Goal: Task Accomplishment & Management: Complete application form

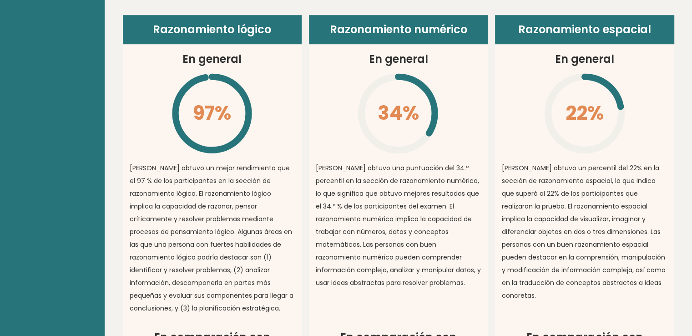
scroll to position [677, 0]
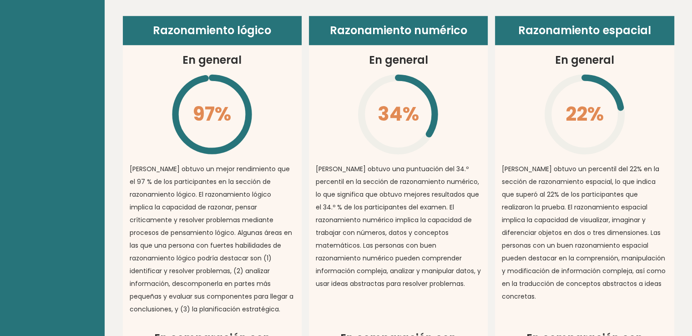
click at [331, 124] on article "Razonamiento numérico En general 34% \ [PERSON_NAME] obtuvo una puntuación del …" at bounding box center [398, 173] width 179 height 314
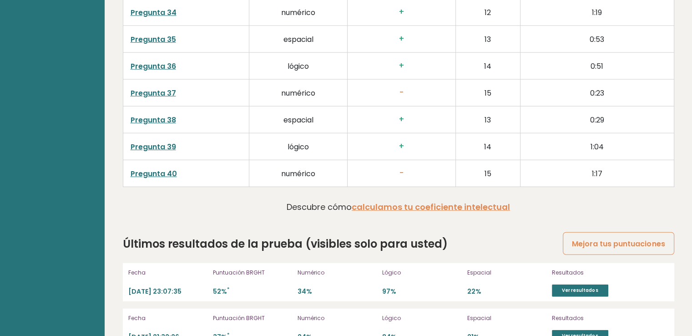
scroll to position [2403, 0]
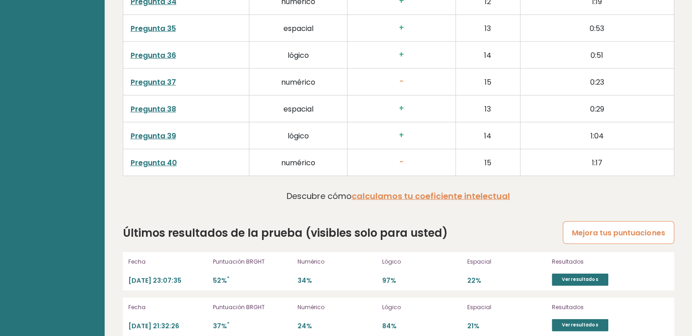
click at [604, 228] on font "Mejora tus puntuaciones" at bounding box center [618, 233] width 93 height 10
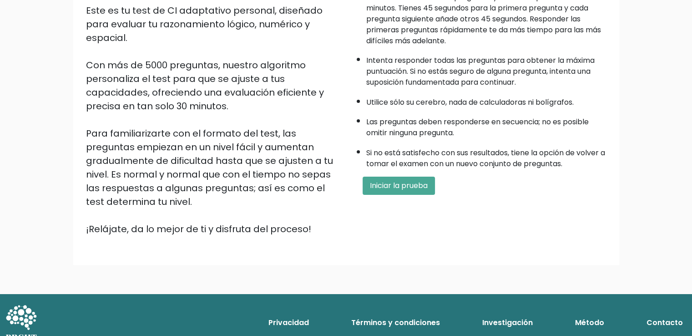
scroll to position [124, 0]
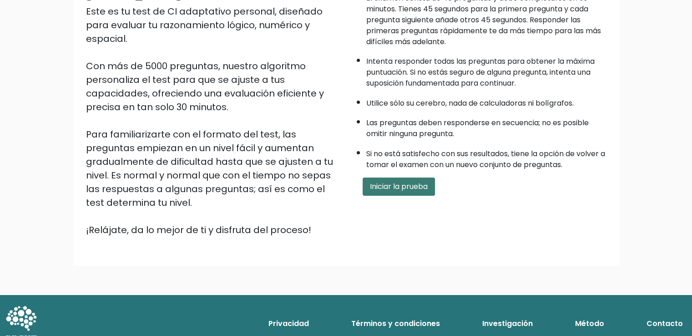
click at [412, 182] on font "Iniciar la prueba" at bounding box center [399, 186] width 58 height 10
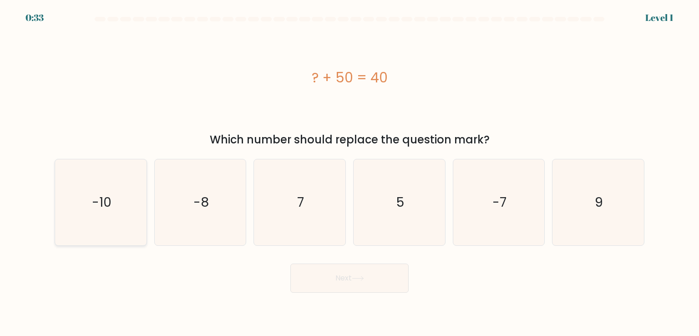
click at [94, 219] on icon "-10" at bounding box center [101, 202] width 86 height 86
click at [349, 172] on input "a. -10" at bounding box center [349, 170] width 0 height 5
radio input "true"
click at [367, 283] on button "Next" at bounding box center [349, 277] width 118 height 29
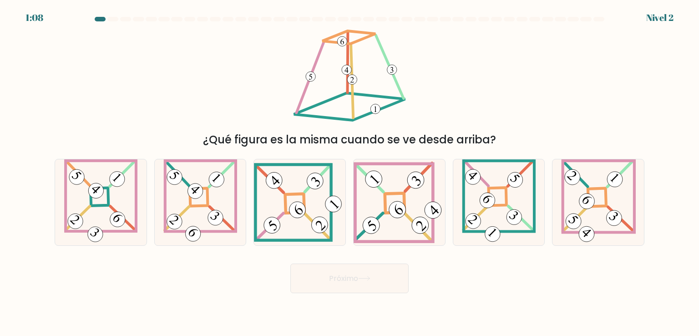
click at [459, 85] on div "¿Qué figura es la misma cuando se ve desde arriba?" at bounding box center [349, 87] width 601 height 121
click at [295, 203] on 841 at bounding box center [297, 209] width 23 height 23
click at [349, 172] on input "do." at bounding box center [349, 170] width 0 height 5
radio input "true"
click at [359, 271] on button "Próximo" at bounding box center [349, 278] width 118 height 30
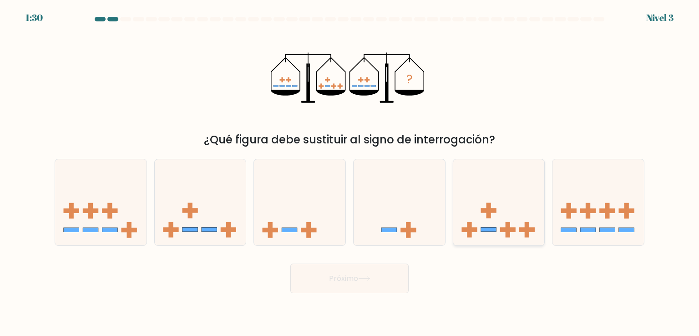
click at [470, 201] on icon at bounding box center [498, 202] width 91 height 76
click at [350, 172] on input "y." at bounding box center [349, 170] width 0 height 5
radio input "true"
click at [373, 276] on button "Próximo" at bounding box center [349, 278] width 118 height 30
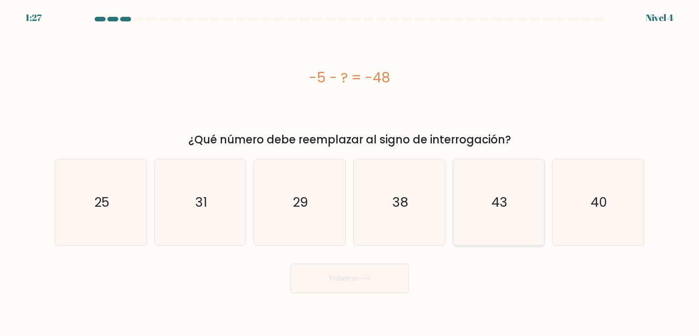
click at [500, 198] on text "43" at bounding box center [499, 202] width 16 height 18
click at [350, 172] on input "y. 43" at bounding box center [349, 170] width 0 height 5
radio input "true"
click at [362, 283] on button "Próximo" at bounding box center [349, 278] width 118 height 30
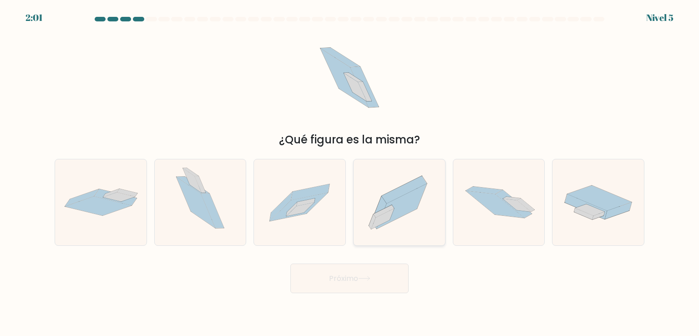
click at [380, 217] on icon at bounding box center [382, 218] width 23 height 20
click at [350, 172] on input "d." at bounding box center [349, 170] width 0 height 5
radio input "true"
click at [370, 277] on icon at bounding box center [364, 278] width 12 height 5
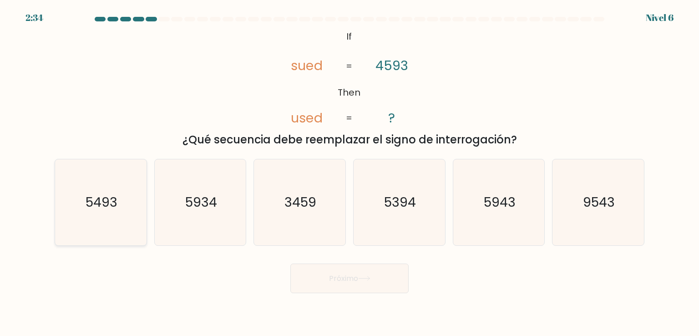
click at [101, 200] on text "5493" at bounding box center [102, 202] width 32 height 18
click at [349, 172] on input "a. 5493" at bounding box center [349, 170] width 0 height 5
radio input "true"
click at [356, 274] on font "Próximo" at bounding box center [343, 278] width 29 height 10
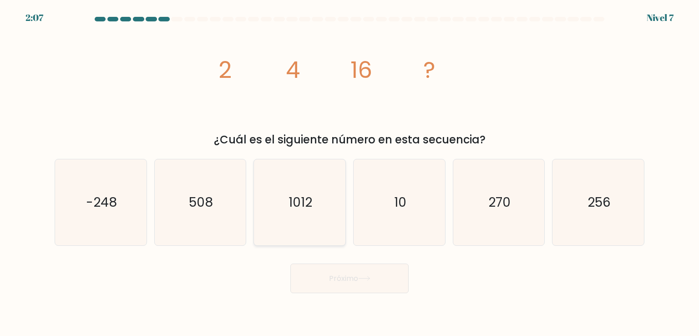
click at [318, 208] on icon "1012" at bounding box center [300, 202] width 86 height 86
click at [349, 172] on input "do. 1012" at bounding box center [349, 170] width 0 height 5
radio input "true"
click at [354, 283] on font "Próximo" at bounding box center [343, 278] width 29 height 10
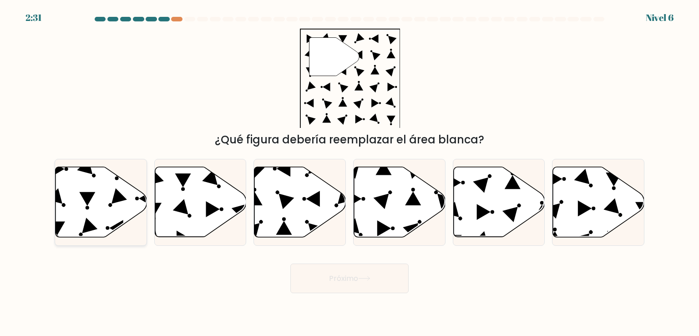
click at [101, 180] on icon at bounding box center [101, 202] width 91 height 70
click at [349, 172] on input "a." at bounding box center [349, 170] width 0 height 5
radio input "true"
click at [334, 277] on font "Próximo" at bounding box center [343, 278] width 29 height 10
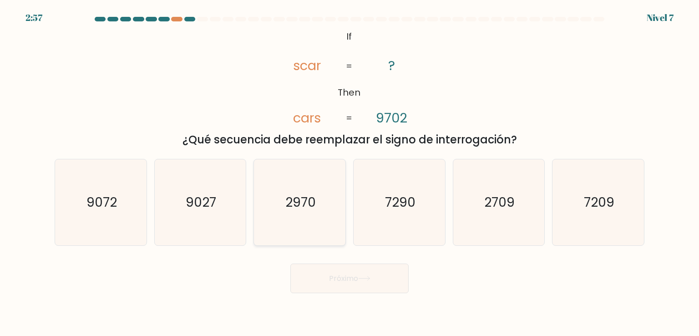
click at [301, 214] on icon "2970" at bounding box center [300, 202] width 86 height 86
click at [349, 172] on input "do. 2970" at bounding box center [349, 170] width 0 height 5
radio input "true"
click at [349, 281] on font "Próximo" at bounding box center [343, 278] width 29 height 10
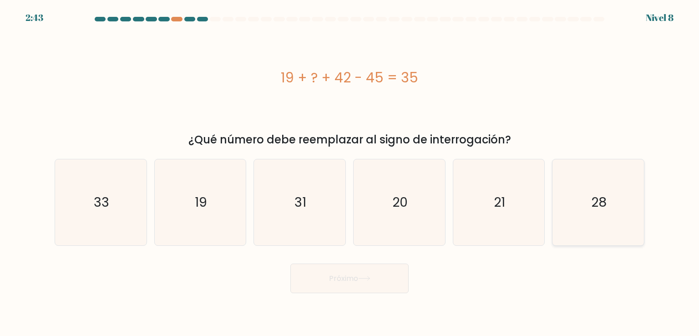
click at [620, 199] on icon "28" at bounding box center [598, 202] width 86 height 86
click at [350, 172] on input "F. 28" at bounding box center [349, 170] width 0 height 5
radio input "true"
click at [353, 285] on button "Próximo" at bounding box center [349, 278] width 118 height 30
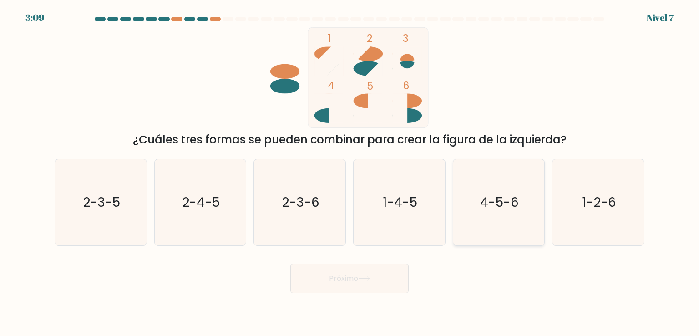
click at [505, 214] on icon "4-5-6" at bounding box center [499, 202] width 86 height 86
click at [350, 172] on input "y. 4-5-6" at bounding box center [349, 170] width 0 height 5
radio input "true"
click at [357, 272] on button "Próximo" at bounding box center [349, 278] width 118 height 30
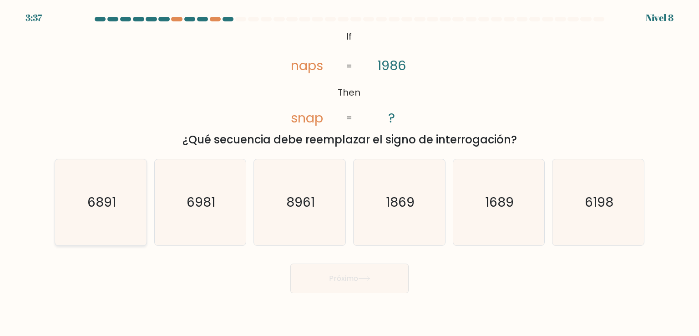
click at [111, 201] on text "6891" at bounding box center [101, 202] width 29 height 18
click at [349, 172] on input "a. 6891" at bounding box center [349, 170] width 0 height 5
radio input "true"
click at [367, 283] on button "Próximo" at bounding box center [349, 278] width 118 height 30
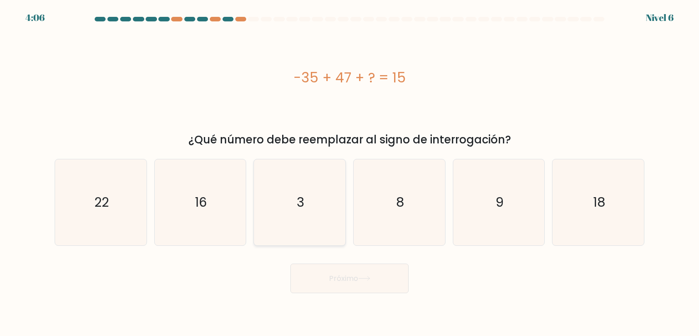
click at [289, 207] on icon "3" at bounding box center [300, 202] width 86 height 86
click at [349, 172] on input "do. 3" at bounding box center [349, 170] width 0 height 5
radio input "true"
click at [365, 286] on button "Próximo" at bounding box center [349, 278] width 118 height 30
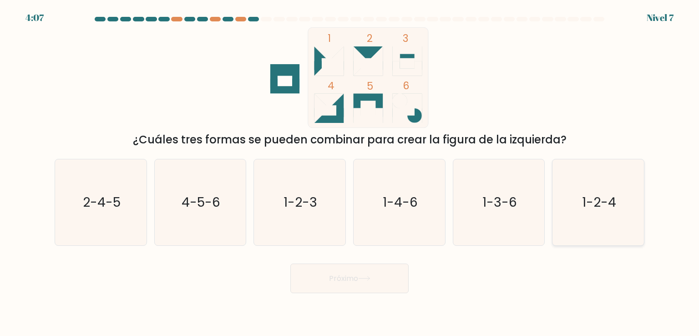
click at [623, 188] on icon "1-2-4" at bounding box center [598, 202] width 86 height 86
click at [350, 172] on input "F. 1-2-4" at bounding box center [349, 170] width 0 height 5
radio input "true"
click at [354, 283] on font "Próximo" at bounding box center [343, 278] width 29 height 10
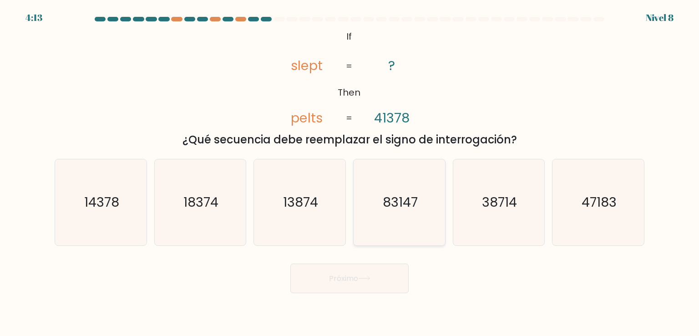
click at [395, 186] on icon "83147" at bounding box center [399, 202] width 86 height 86
click at [350, 172] on input "d. 83147" at bounding box center [349, 170] width 0 height 5
radio input "true"
click at [363, 273] on button "Próximo" at bounding box center [349, 278] width 118 height 30
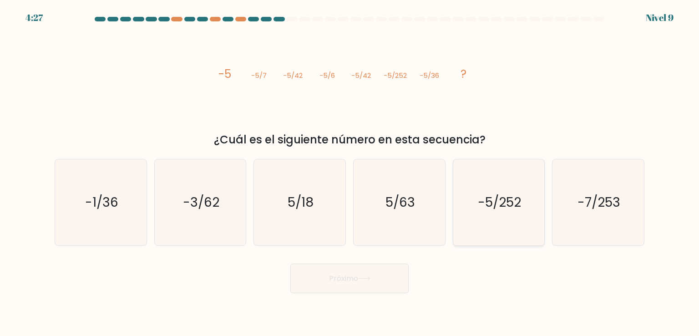
click at [492, 197] on text "-5/252" at bounding box center [499, 202] width 43 height 18
click at [350, 172] on input "y. -5/252" at bounding box center [349, 170] width 0 height 5
radio input "true"
click at [370, 276] on icon at bounding box center [364, 278] width 12 height 5
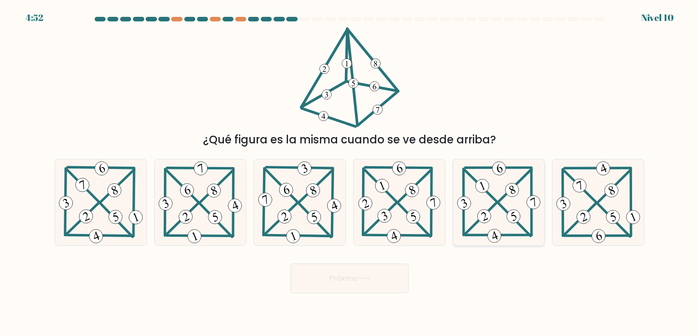
click at [481, 193] on icon at bounding box center [499, 202] width 88 height 86
click at [350, 172] on input "y." at bounding box center [349, 170] width 0 height 5
radio input "true"
click at [360, 289] on button "Próximo" at bounding box center [349, 278] width 118 height 30
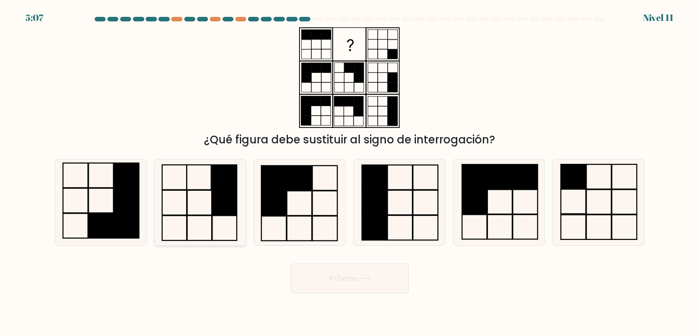
click at [220, 193] on rect at bounding box center [224, 202] width 25 height 25
click at [349, 172] on input "b." at bounding box center [349, 170] width 0 height 5
radio input "true"
click at [391, 279] on button "Próximo" at bounding box center [349, 278] width 118 height 30
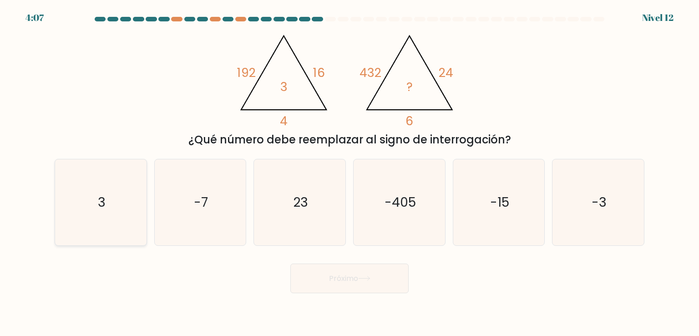
click at [118, 202] on icon "3" at bounding box center [101, 202] width 86 height 86
click at [349, 172] on input "a. 3" at bounding box center [349, 170] width 0 height 5
radio input "true"
click at [368, 270] on button "Próximo" at bounding box center [349, 278] width 118 height 30
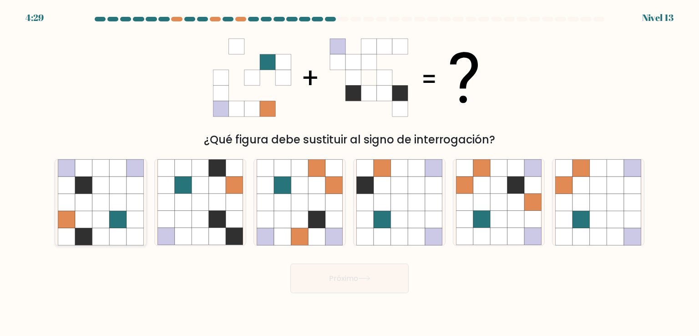
click at [127, 179] on icon at bounding box center [135, 185] width 17 height 17
click at [349, 172] on input "a." at bounding box center [349, 170] width 0 height 5
radio input "true"
click at [388, 272] on button "Próximo" at bounding box center [349, 278] width 118 height 30
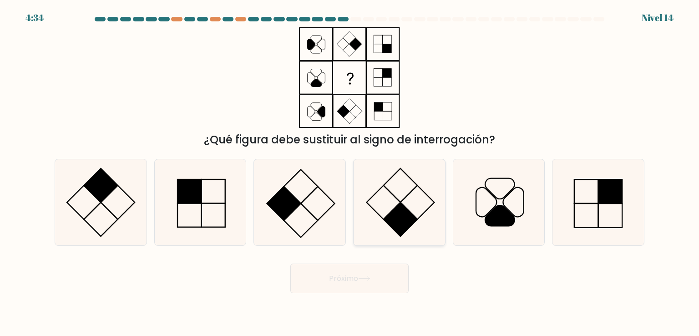
click at [404, 195] on icon at bounding box center [399, 202] width 86 height 86
click at [350, 172] on input "d." at bounding box center [349, 170] width 0 height 5
radio input "true"
click at [366, 283] on button "Próximo" at bounding box center [349, 278] width 118 height 30
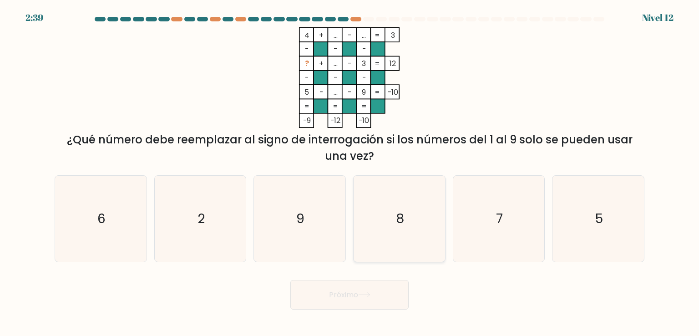
click at [390, 216] on icon "8" at bounding box center [399, 219] width 86 height 86
click at [350, 172] on input "d. 8" at bounding box center [349, 170] width 0 height 5
radio input "true"
click at [346, 299] on font "Próximo" at bounding box center [343, 294] width 29 height 10
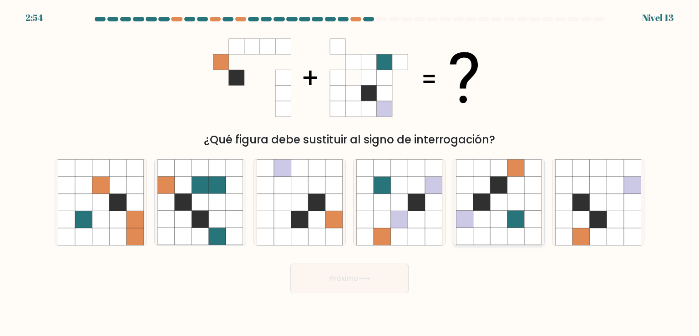
click at [480, 197] on icon at bounding box center [481, 202] width 17 height 17
click at [350, 172] on input "y." at bounding box center [349, 170] width 0 height 5
radio input "true"
click at [383, 283] on button "Próximo" at bounding box center [349, 278] width 118 height 30
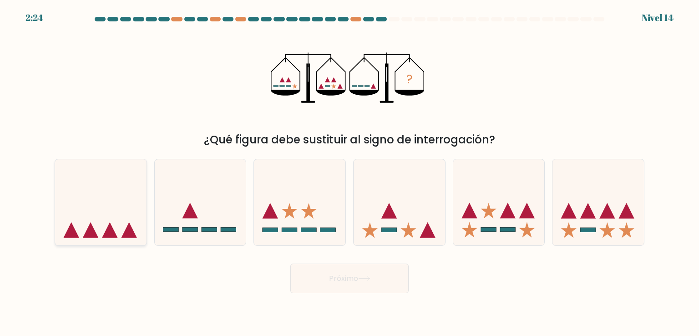
click at [118, 226] on icon at bounding box center [100, 202] width 91 height 76
click at [349, 172] on input "a." at bounding box center [349, 170] width 0 height 5
radio input "true"
drag, startPoint x: 379, startPoint y: 279, endPoint x: 348, endPoint y: 283, distance: 31.2
click at [348, 283] on font "Próximo" at bounding box center [343, 278] width 29 height 10
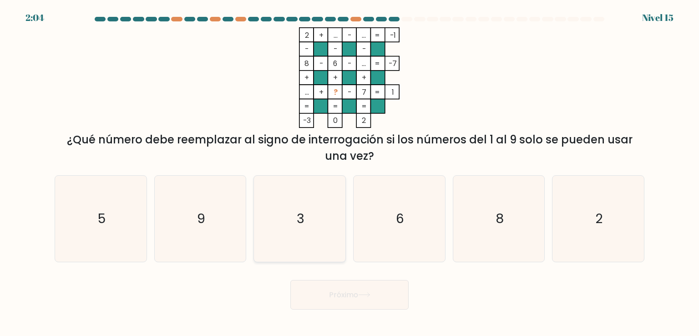
click at [295, 218] on icon "3" at bounding box center [300, 219] width 86 height 86
click at [349, 172] on input "do. 3" at bounding box center [349, 170] width 0 height 5
radio input "true"
click at [359, 288] on button "Próximo" at bounding box center [349, 295] width 118 height 30
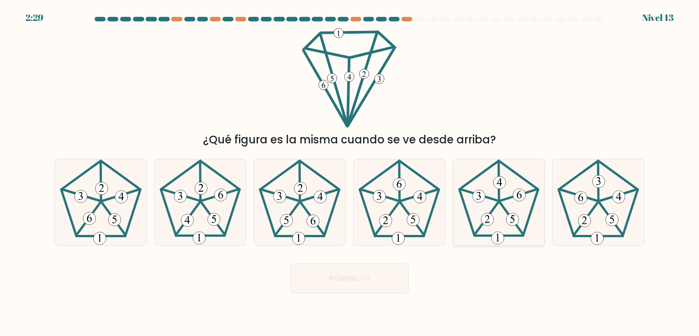
click at [490, 200] on icon at bounding box center [499, 202] width 86 height 86
click at [350, 172] on input "y." at bounding box center [349, 170] width 0 height 5
radio input "true"
click at [364, 284] on button "Próximo" at bounding box center [349, 278] width 118 height 30
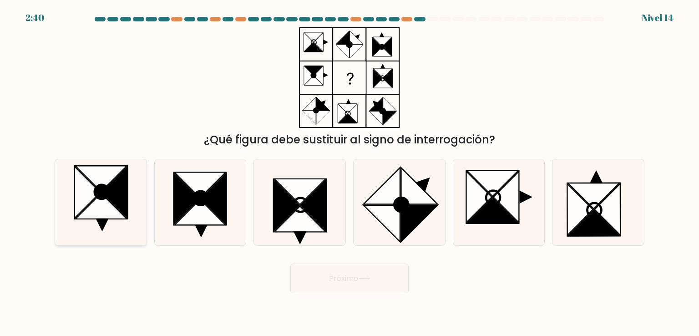
click at [114, 192] on icon at bounding box center [114, 192] width 25 height 51
click at [349, 172] on input "a." at bounding box center [349, 170] width 0 height 5
radio input "true"
click at [371, 283] on button "Próximo" at bounding box center [349, 278] width 118 height 30
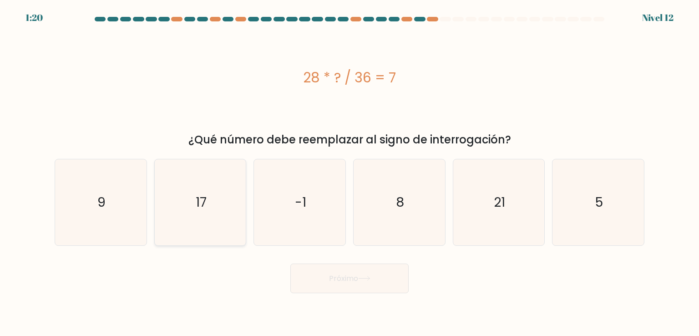
click at [196, 190] on icon "17" at bounding box center [200, 202] width 86 height 86
click at [349, 172] on input "b. 17" at bounding box center [349, 170] width 0 height 5
radio input "true"
click at [375, 281] on button "Próximo" at bounding box center [349, 278] width 118 height 30
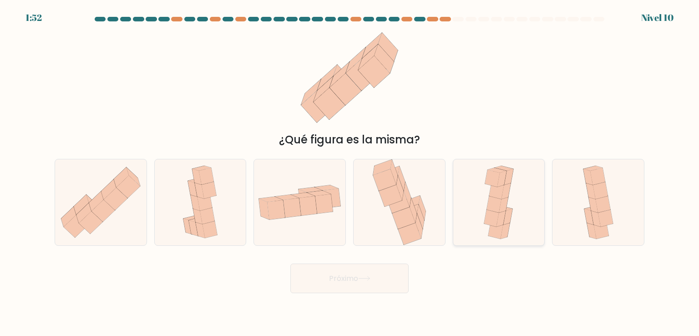
click at [485, 233] on icon at bounding box center [498, 202] width 39 height 86
click at [350, 172] on input "y." at bounding box center [349, 170] width 0 height 5
radio input "true"
click at [388, 275] on button "Próximo" at bounding box center [349, 278] width 118 height 30
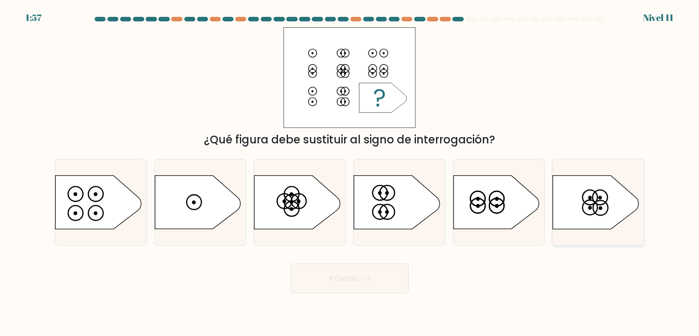
click at [608, 203] on icon at bounding box center [596, 202] width 86 height 53
click at [350, 172] on input "F." at bounding box center [349, 170] width 0 height 5
radio input "true"
click at [367, 275] on button "Próximo" at bounding box center [349, 278] width 118 height 30
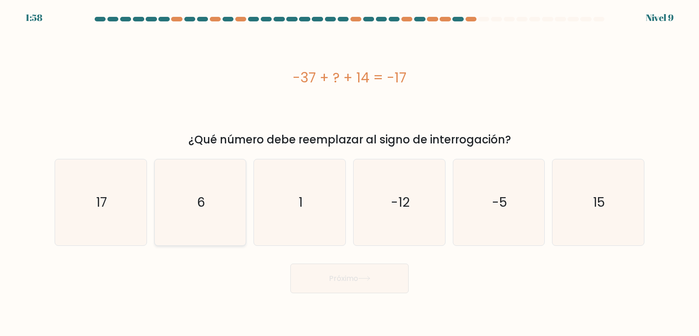
click at [205, 189] on icon "6" at bounding box center [200, 202] width 86 height 86
click at [349, 172] on input "b. 6" at bounding box center [349, 170] width 0 height 5
radio input "true"
click at [377, 279] on button "Próximo" at bounding box center [349, 278] width 118 height 30
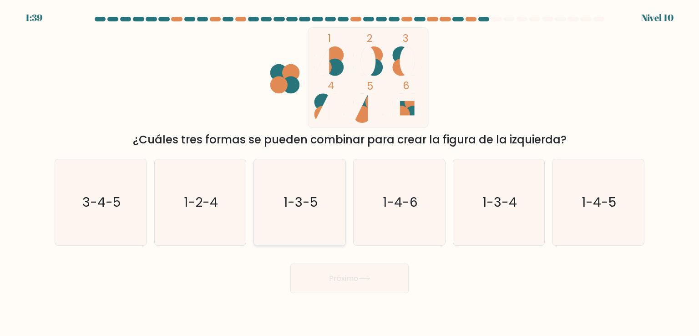
click at [319, 195] on icon "1-3-5" at bounding box center [300, 202] width 86 height 86
click at [349, 172] on input "do. 1-3-5" at bounding box center [349, 170] width 0 height 5
radio input "true"
click at [375, 281] on button "Próximo" at bounding box center [349, 278] width 118 height 30
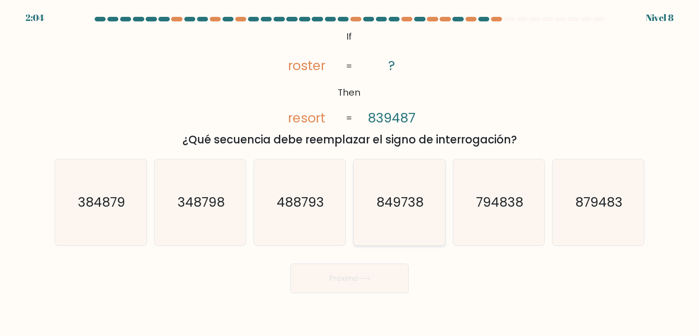
click at [395, 203] on text "849738" at bounding box center [399, 202] width 47 height 18
click at [350, 172] on input "d. 849738" at bounding box center [349, 170] width 0 height 5
radio input "true"
click at [354, 283] on font "Próximo" at bounding box center [343, 278] width 29 height 10
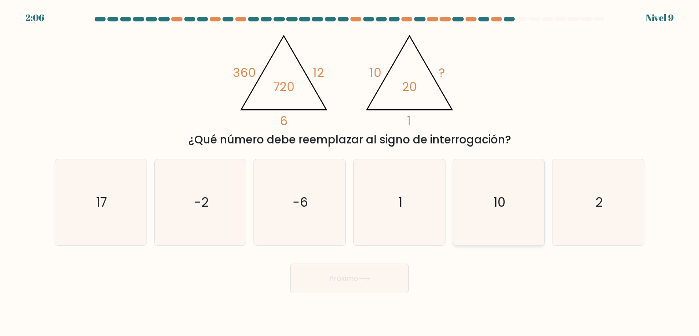
click at [497, 201] on text "10" at bounding box center [499, 202] width 12 height 18
click at [350, 172] on input "y. 10" at bounding box center [349, 170] width 0 height 5
radio input "true"
click at [370, 278] on icon at bounding box center [364, 278] width 12 height 5
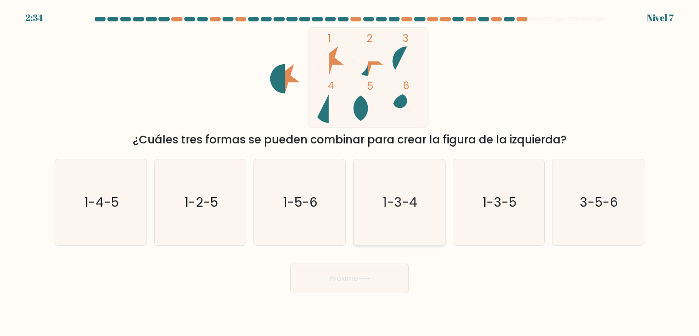
click at [413, 207] on text "1-3-4" at bounding box center [400, 202] width 35 height 18
click at [350, 172] on input "d. 1-3-4" at bounding box center [349, 170] width 0 height 5
radio input "true"
click at [369, 283] on button "Próximo" at bounding box center [349, 278] width 118 height 30
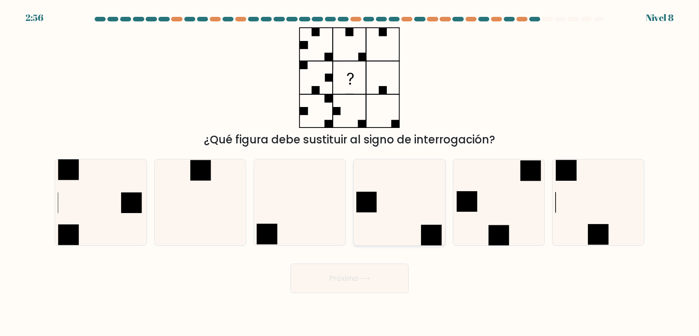
click at [389, 202] on icon at bounding box center [399, 202] width 86 height 86
click at [350, 172] on input "d." at bounding box center [349, 170] width 0 height 5
radio input "true"
click at [566, 186] on icon at bounding box center [598, 202] width 86 height 86
click at [350, 172] on input "F." at bounding box center [349, 170] width 0 height 5
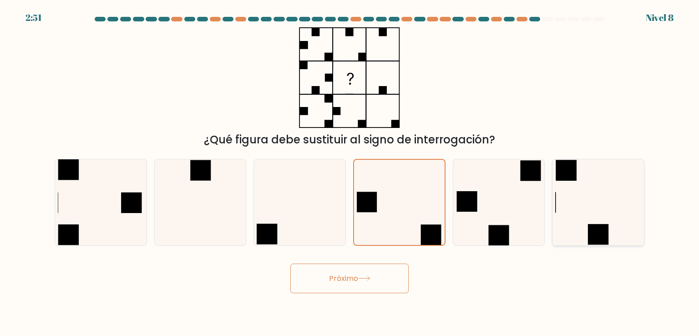
radio input "true"
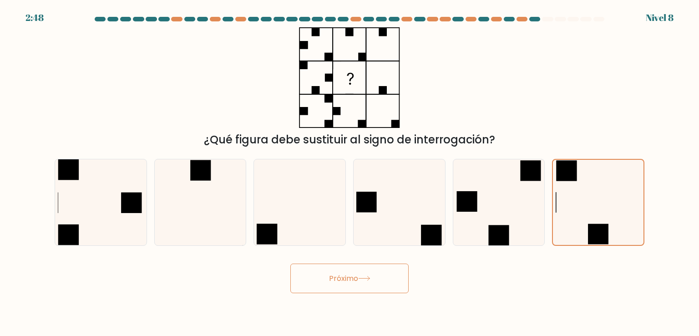
click at [364, 276] on icon at bounding box center [364, 278] width 12 height 5
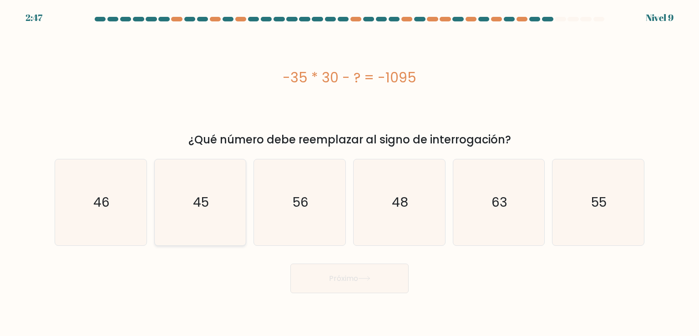
click at [217, 214] on icon "45" at bounding box center [200, 202] width 86 height 86
click at [349, 172] on input "b. 45" at bounding box center [349, 170] width 0 height 5
radio input "true"
click at [344, 279] on font "Próximo" at bounding box center [343, 278] width 29 height 10
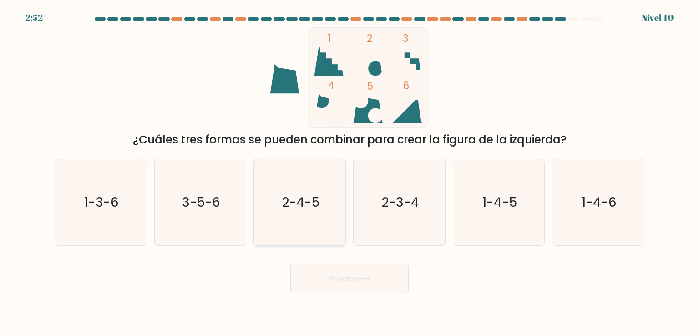
click at [314, 195] on text "2-4-5" at bounding box center [301, 202] width 38 height 18
click at [349, 172] on input "do. 2-4-5" at bounding box center [349, 170] width 0 height 5
radio input "true"
click at [365, 285] on button "Próximo" at bounding box center [349, 278] width 118 height 30
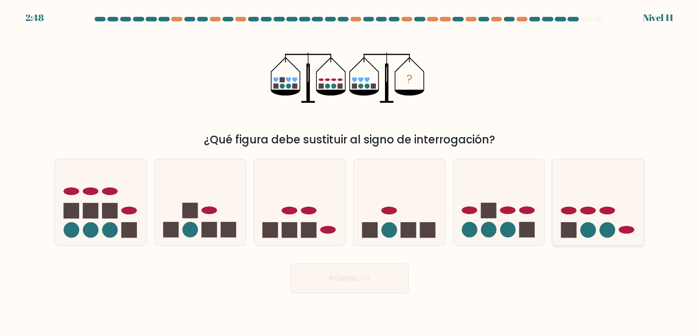
click at [596, 215] on icon at bounding box center [597, 202] width 91 height 76
click at [350, 172] on input "F." at bounding box center [349, 170] width 0 height 5
radio input "true"
click at [386, 280] on button "Próximo" at bounding box center [349, 278] width 118 height 30
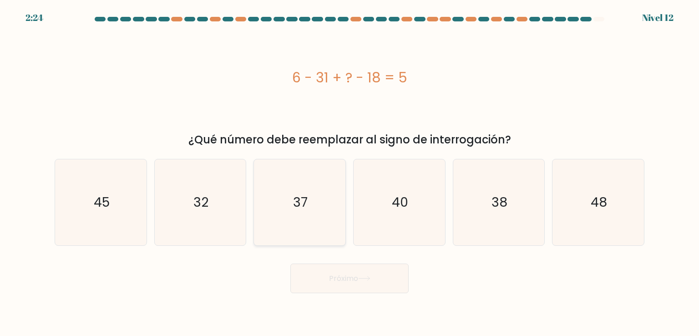
click at [315, 169] on icon "37" at bounding box center [300, 202] width 86 height 86
click at [349, 169] on input "do. 37" at bounding box center [349, 170] width 0 height 5
radio input "true"
click at [370, 287] on button "Próximo" at bounding box center [349, 278] width 118 height 30
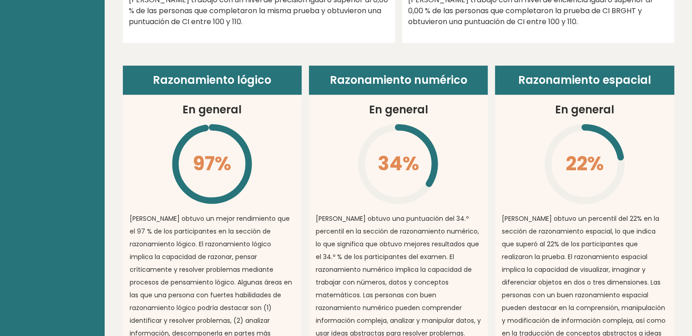
scroll to position [526, 0]
